Goal: Navigation & Orientation: Find specific page/section

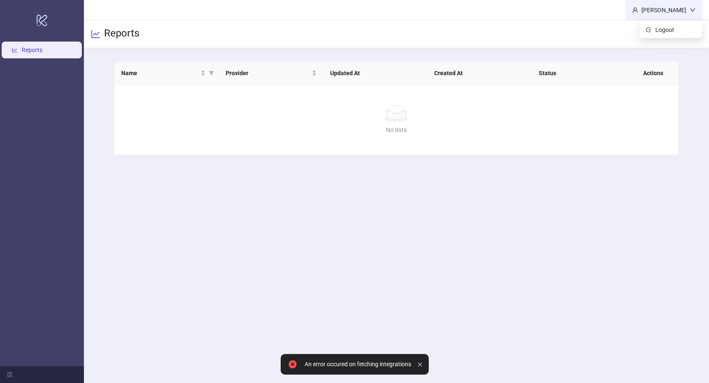
click at [662, 6] on div "[PERSON_NAME]" at bounding box center [664, 9] width 52 height 9
click at [597, 16] on header "[PERSON_NAME]" at bounding box center [396, 10] width 625 height 20
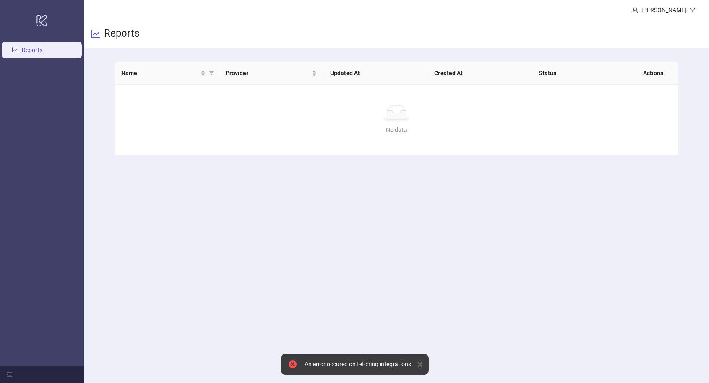
click at [423, 363] on div at bounding box center [422, 364] width 8 height 14
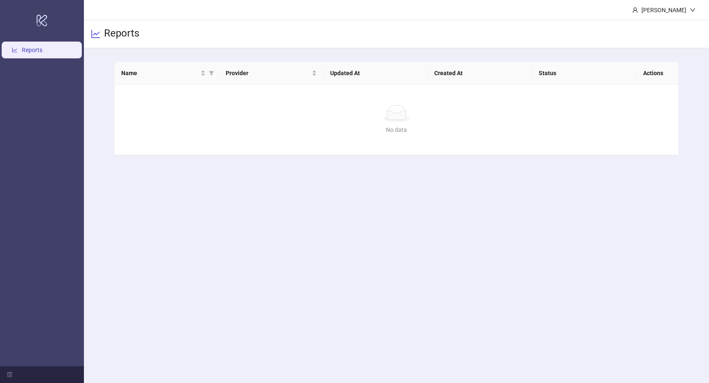
click at [125, 34] on h3 "Reports" at bounding box center [121, 34] width 35 height 14
click at [38, 21] on icon "logo/logo-mobile" at bounding box center [42, 20] width 12 height 20
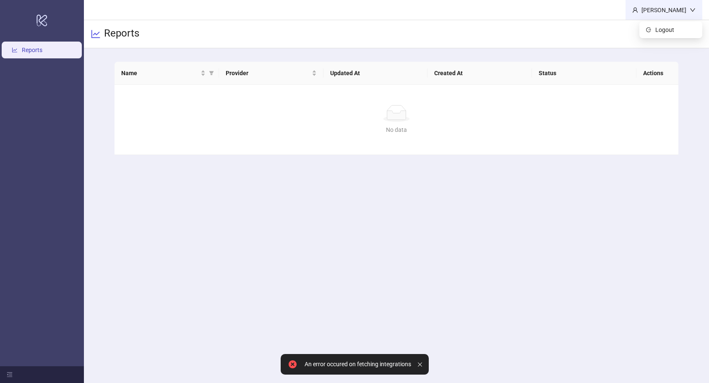
click at [651, 7] on div "[PERSON_NAME]" at bounding box center [664, 9] width 52 height 9
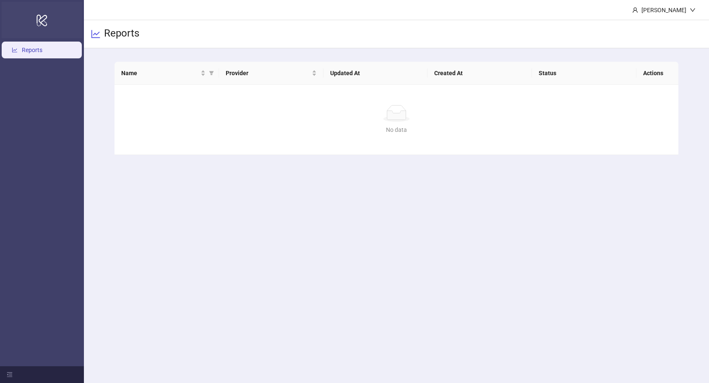
click at [41, 20] on icon "logo/logo-mobile" at bounding box center [42, 20] width 12 height 20
click at [99, 45] on div at bounding box center [96, 34] width 10 height 28
click at [101, 39] on div "Reports" at bounding box center [396, 34] width 625 height 28
click at [101, 33] on div "Reports" at bounding box center [396, 34] width 625 height 28
click at [679, 9] on div "[PERSON_NAME]" at bounding box center [664, 9] width 52 height 9
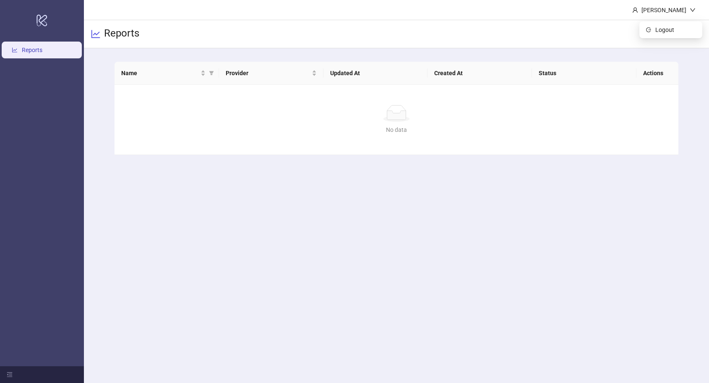
click at [557, 39] on div "Reports" at bounding box center [396, 34] width 625 height 28
click at [39, 15] on icon at bounding box center [42, 20] width 10 height 12
